Goal: Transaction & Acquisition: Download file/media

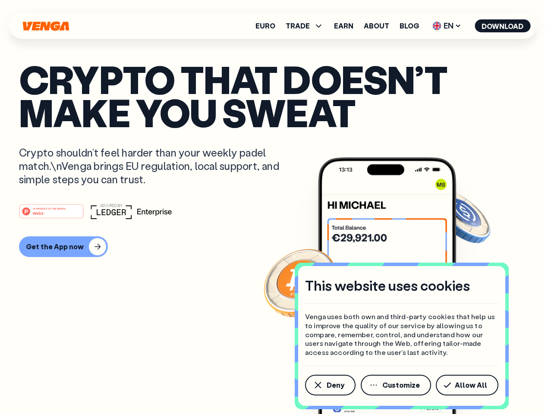
click at [272, 207] on div "#1 PRODUCT OF THE MONTH Web3" at bounding box center [272, 212] width 507 height 16
click at [330, 385] on span "Deny" at bounding box center [335, 385] width 18 height 7
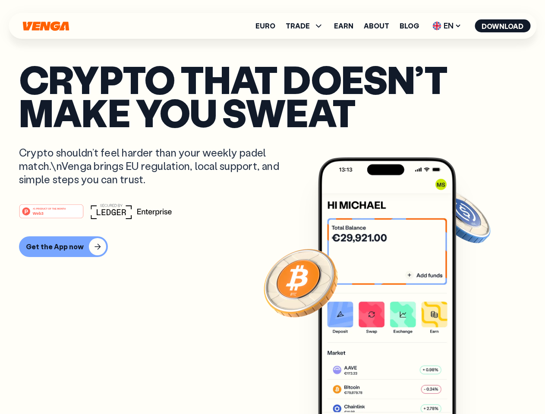
click at [396, 385] on img at bounding box center [387, 301] width 138 height 289
click at [468, 385] on article "Crypto that doesn’t make you sweat Crypto shouldn’t feel harder than your weekl…" at bounding box center [272, 224] width 507 height 323
click at [307, 26] on span "TRADE" at bounding box center [298, 25] width 24 height 7
click at [447, 26] on span "EN" at bounding box center [446, 26] width 35 height 14
click at [502, 26] on button "Download" at bounding box center [502, 25] width 56 height 13
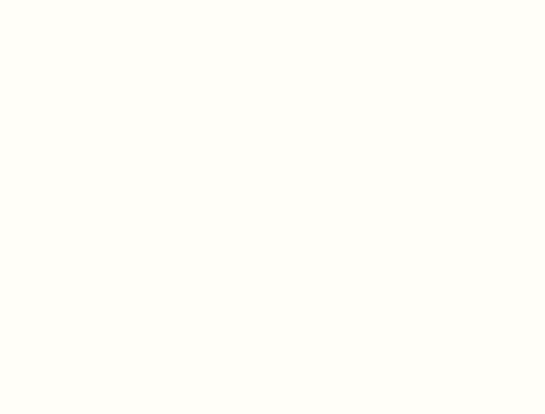
click at [62, 0] on html "This website uses cookies Venga uses both own and third-party cookies that help…" at bounding box center [272, 0] width 545 height 0
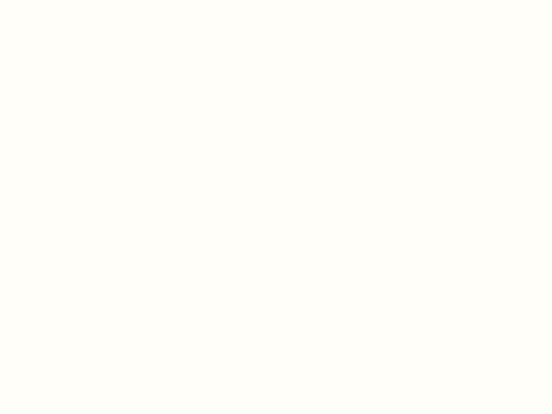
click at [53, 0] on html "This website uses cookies Venga uses both own and third-party cookies that help…" at bounding box center [276, 0] width 552 height 0
